Goal: Check status: Check status

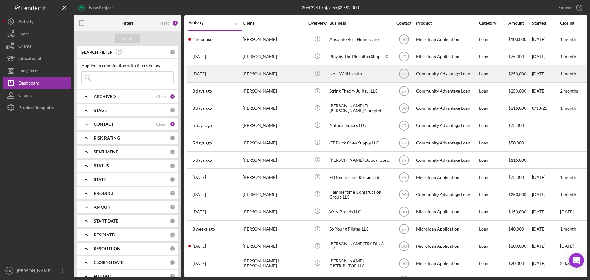
click at [263, 76] on div "[PERSON_NAME]" at bounding box center [273, 74] width 61 height 16
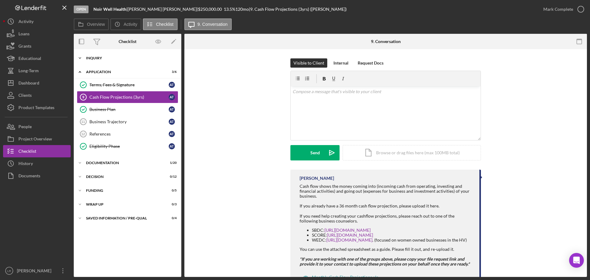
click at [78, 57] on icon "Icon/Expander" at bounding box center [80, 58] width 12 height 12
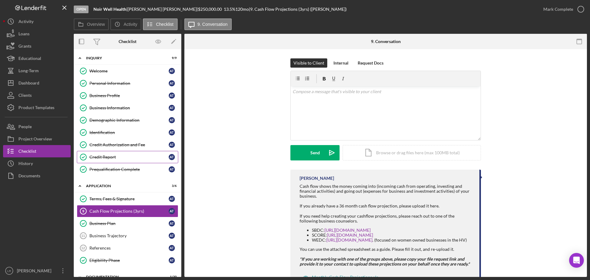
click at [126, 157] on div "Credit Report" at bounding box center [128, 157] width 79 height 5
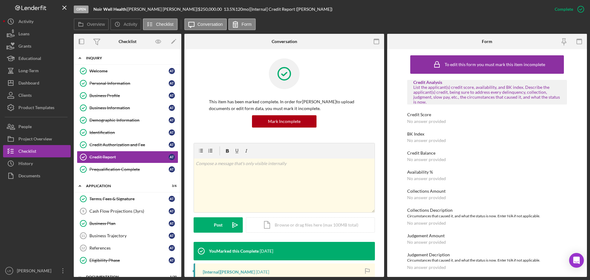
click at [80, 58] on icon "Icon/Expander" at bounding box center [80, 58] width 12 height 12
